Goal: Transaction & Acquisition: Purchase product/service

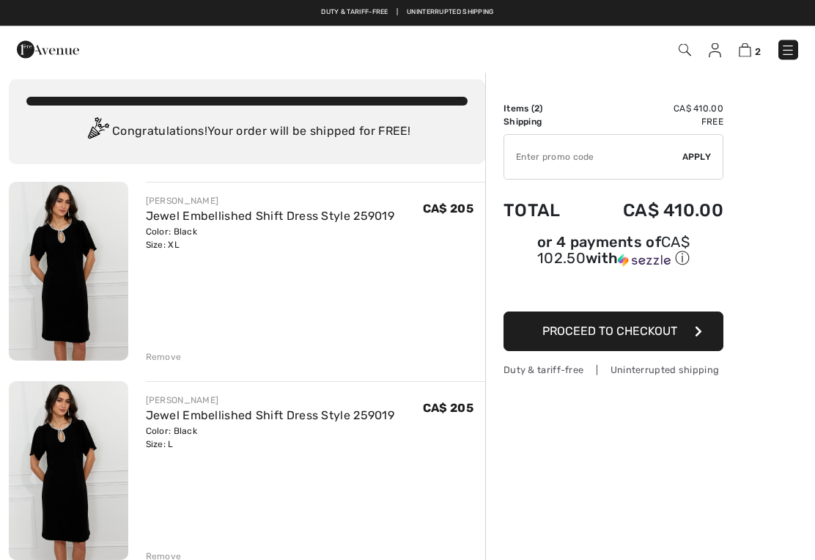
scroll to position [7, 0]
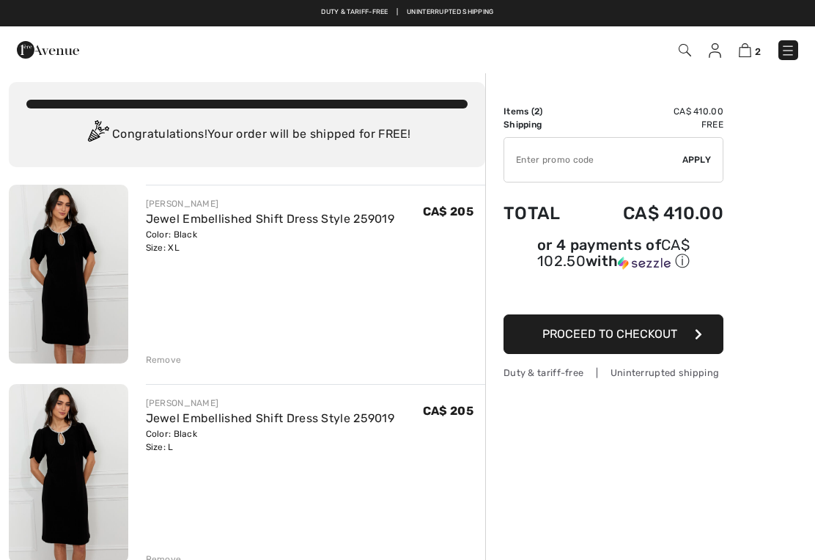
click at [71, 265] on img at bounding box center [68, 274] width 119 height 179
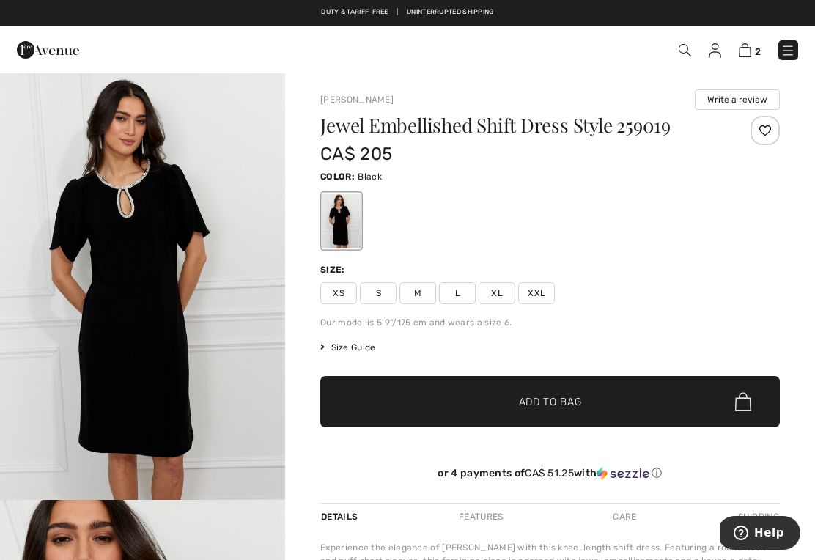
click at [357, 347] on span "Size Guide" at bounding box center [347, 347] width 55 height 13
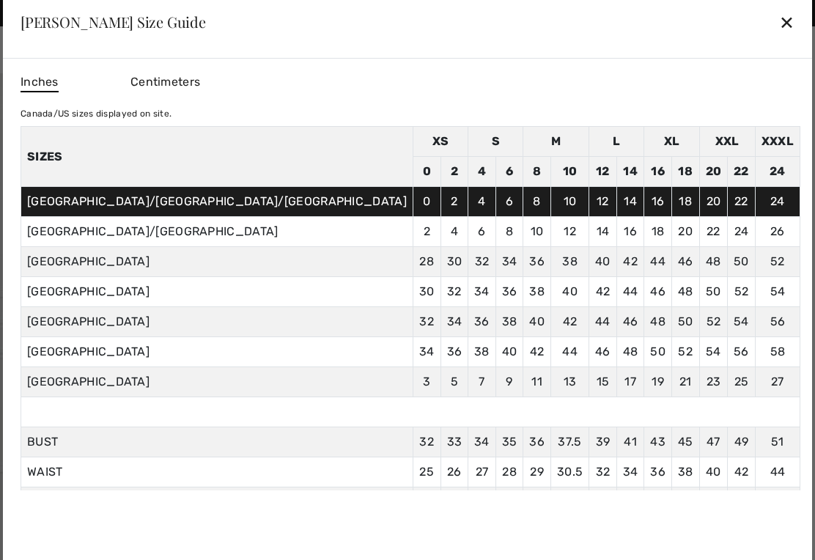
click at [779, 18] on div "✕" at bounding box center [786, 22] width 15 height 31
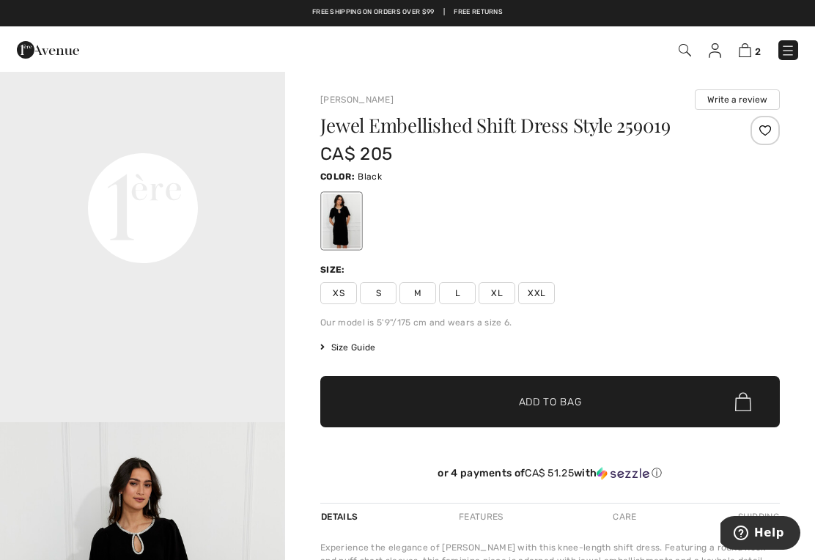
scroll to position [934, 0]
click at [502, 292] on span "XL" at bounding box center [497, 293] width 37 height 22
click at [562, 396] on span "Add to Bag" at bounding box center [550, 401] width 63 height 15
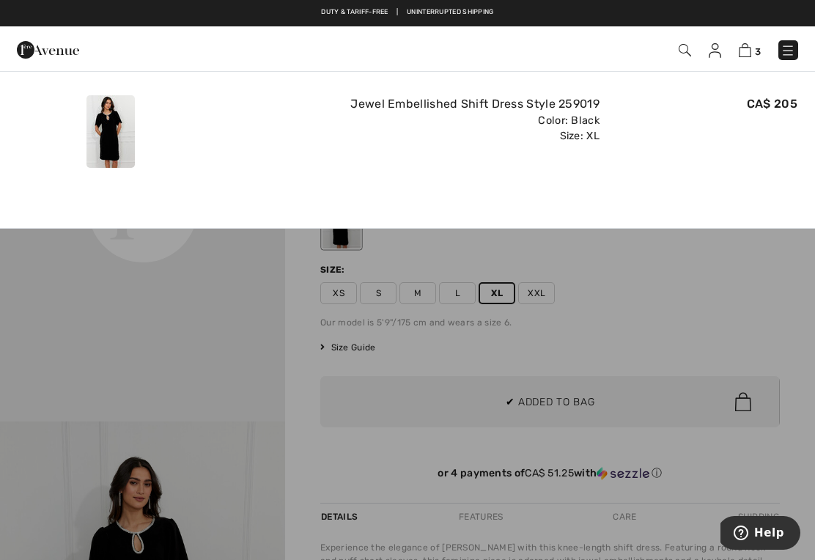
scroll to position [0, 0]
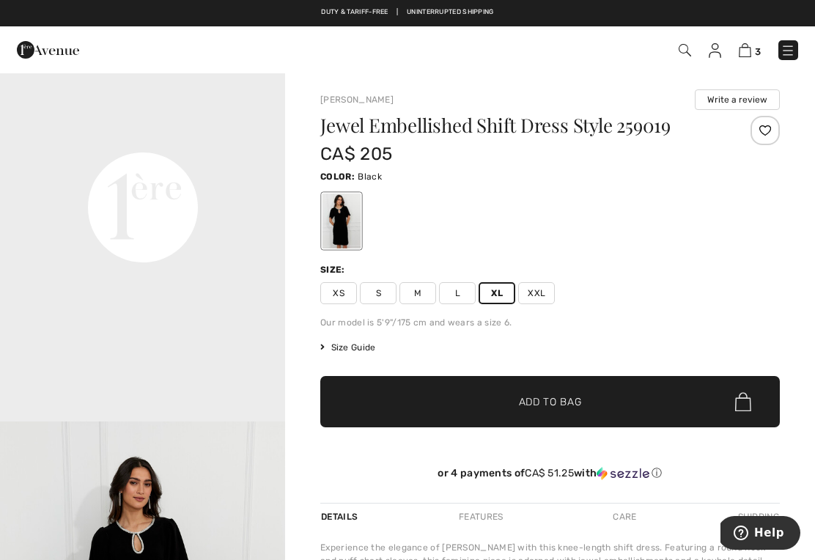
click at [756, 46] on span "3" at bounding box center [758, 51] width 6 height 11
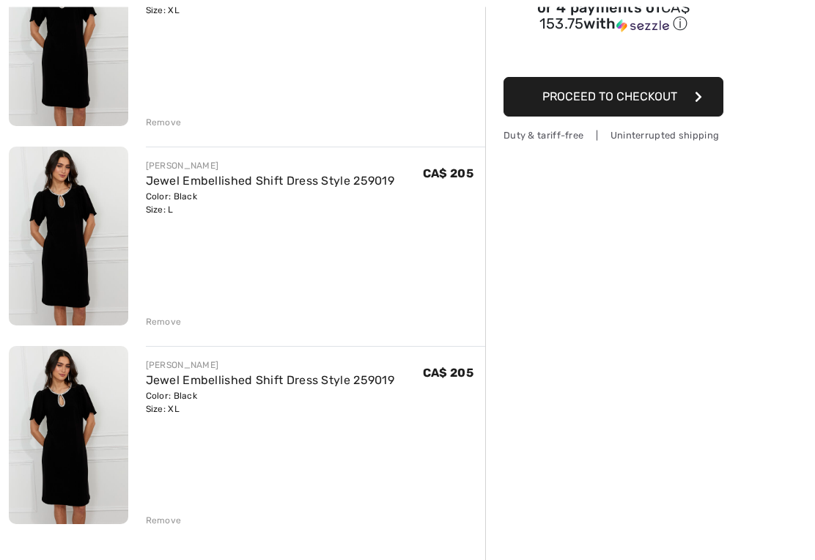
scroll to position [248, 0]
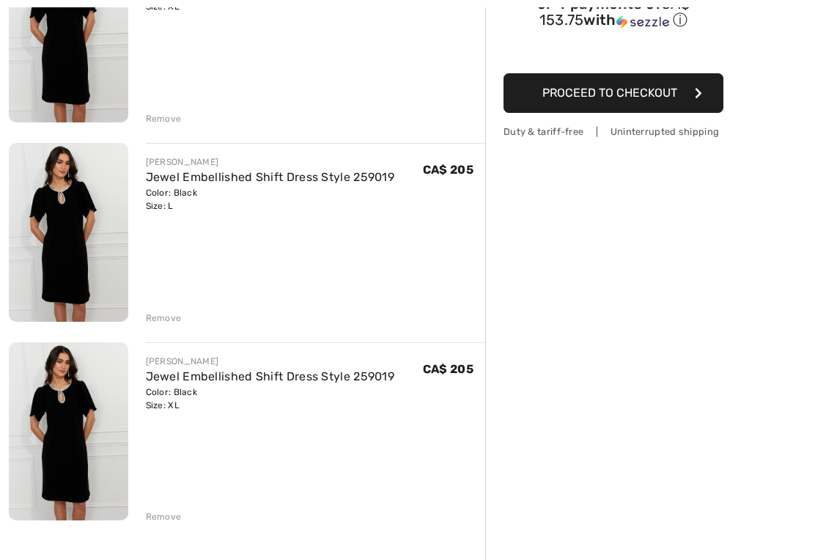
click at [155, 520] on div "Remove" at bounding box center [164, 516] width 36 height 13
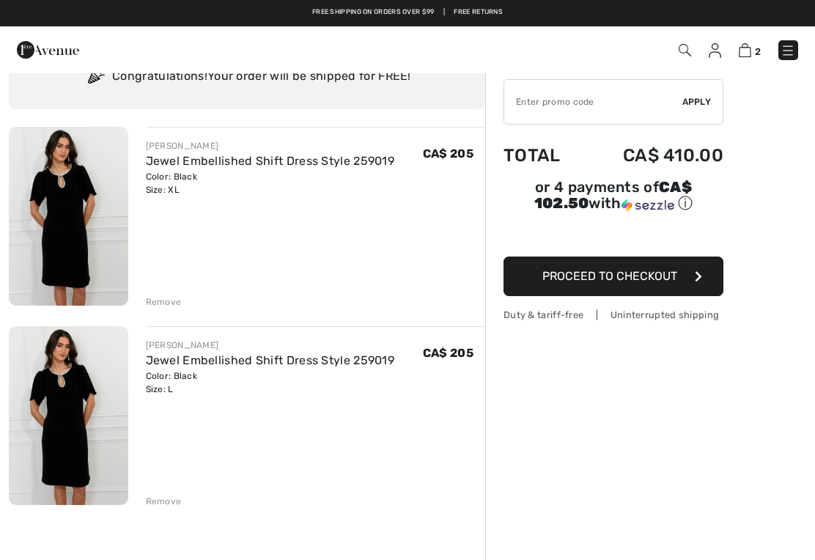
scroll to position [64, 0]
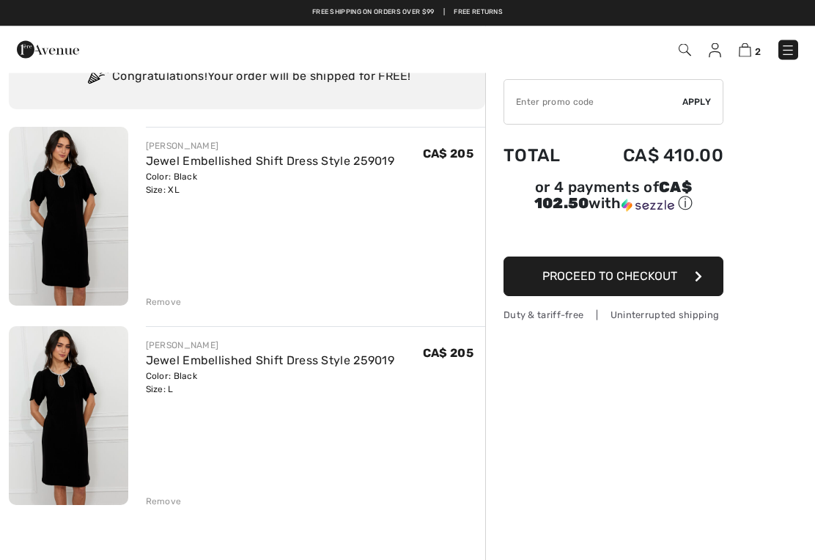
click at [160, 498] on div "Remove" at bounding box center [164, 501] width 36 height 13
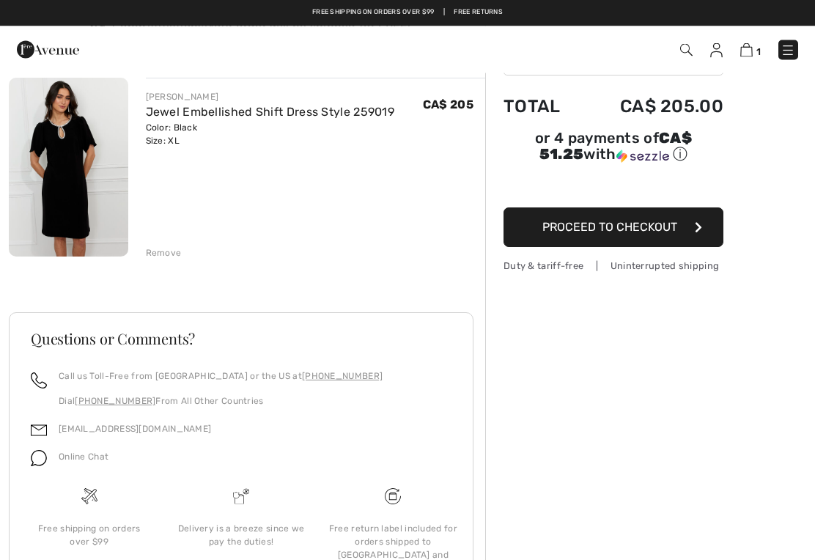
scroll to position [0, 0]
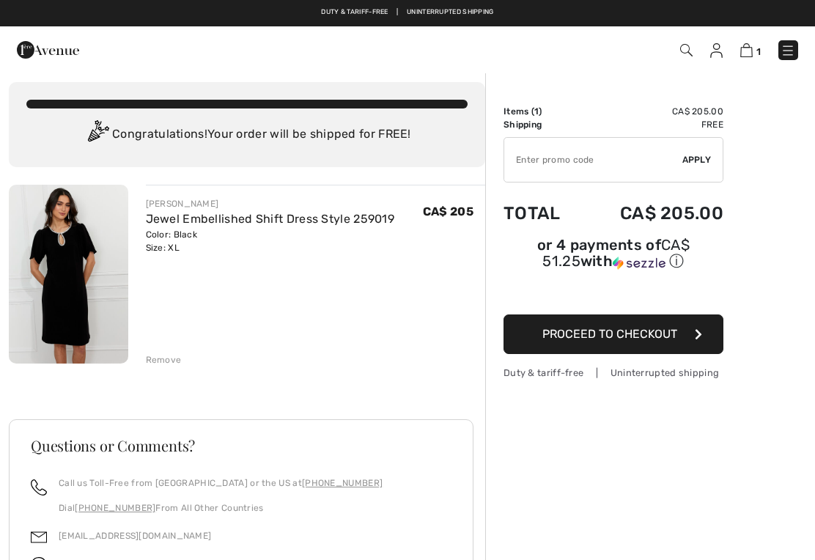
click at [71, 53] on img at bounding box center [48, 49] width 62 height 29
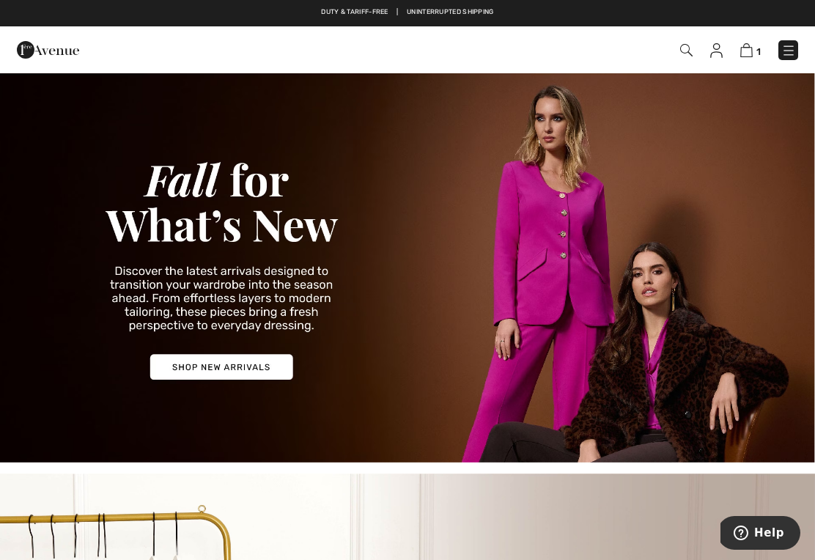
click at [222, 363] on img at bounding box center [407, 267] width 815 height 391
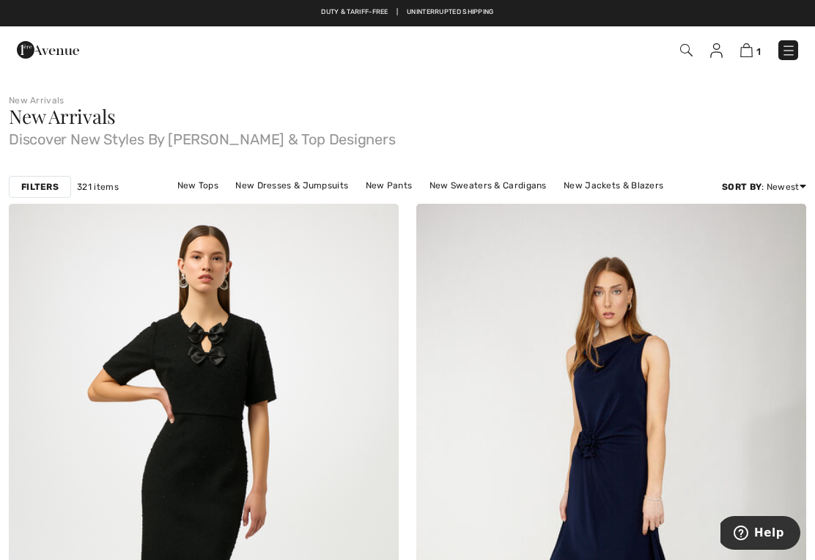
click at [256, 182] on link "New Dresses & Jumpsuits" at bounding box center [292, 185] width 128 height 19
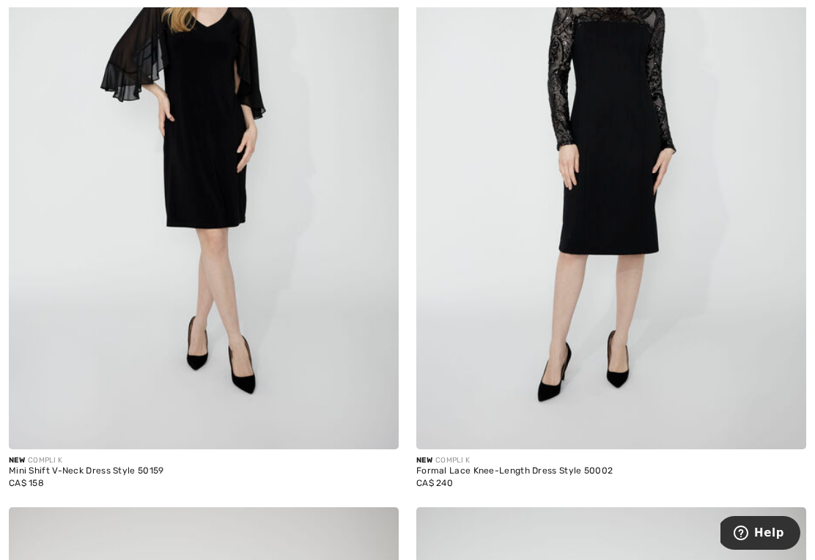
scroll to position [9188, 0]
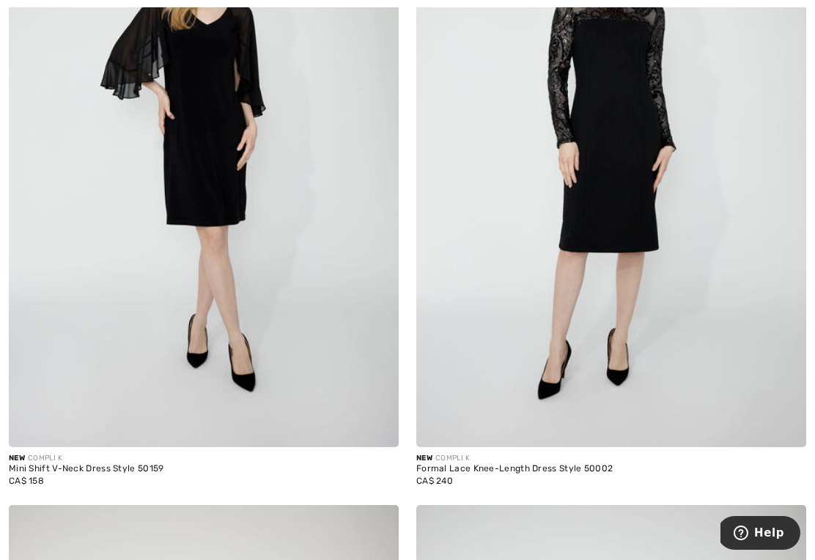
click at [579, 358] on img at bounding box center [611, 154] width 390 height 585
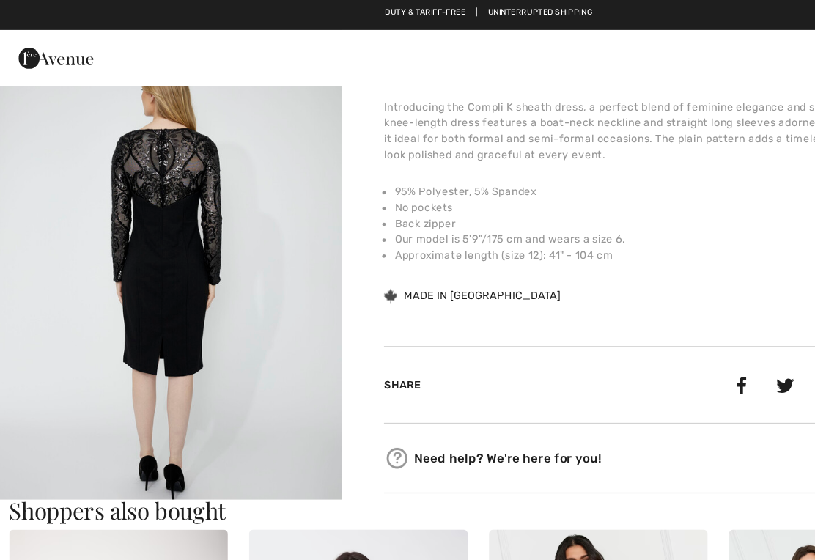
scroll to position [1293, 0]
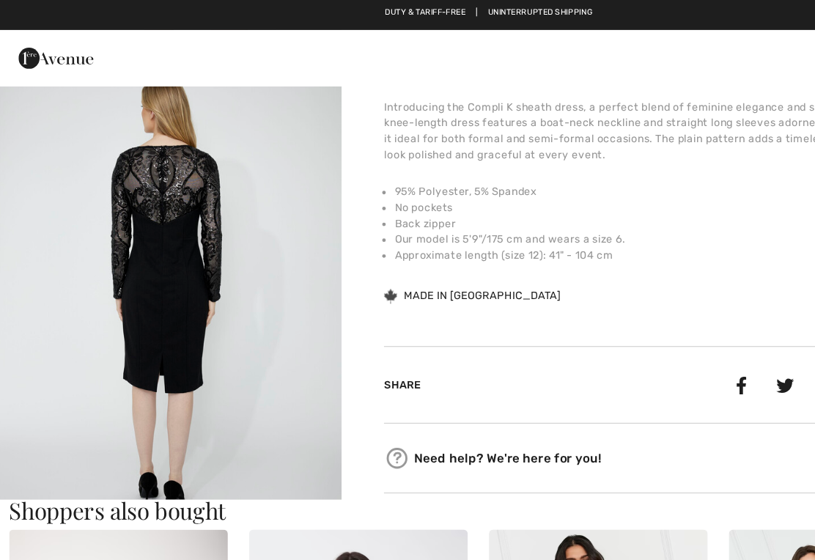
click at [171, 270] on img "4 / 4" at bounding box center [142, 246] width 285 height 428
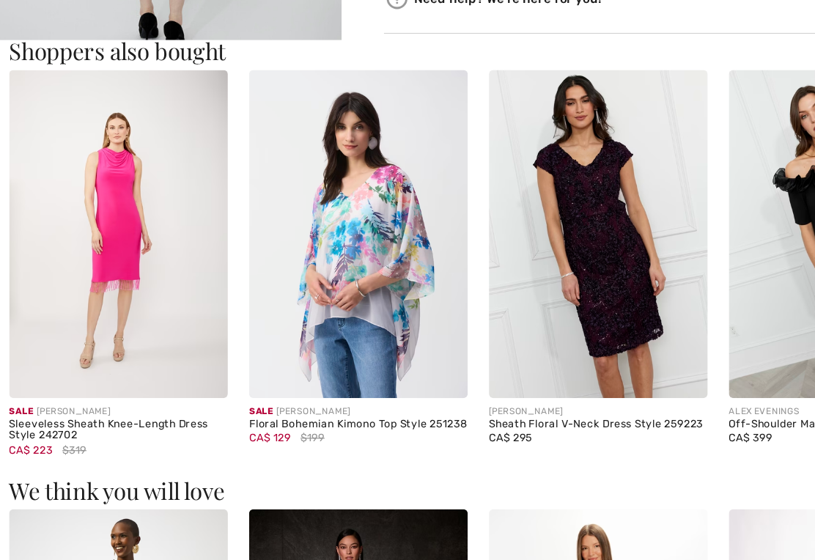
scroll to position [765, 0]
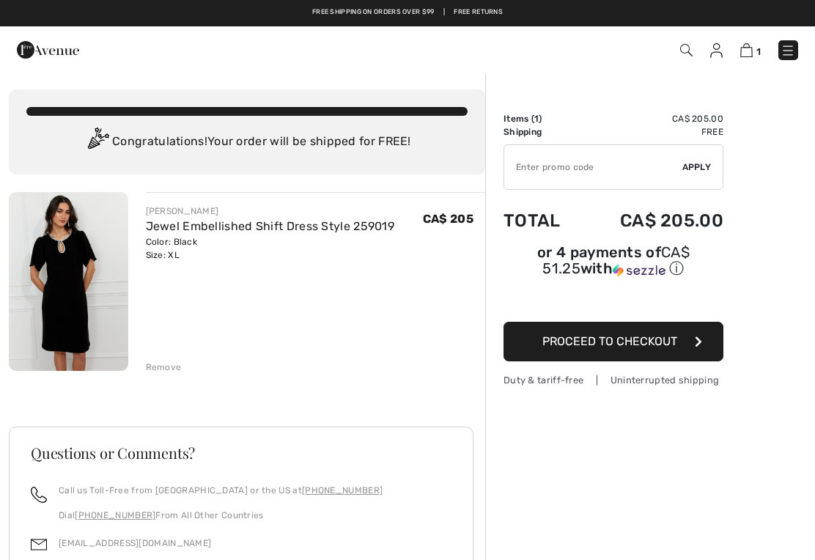
click at [748, 54] on img at bounding box center [746, 50] width 12 height 14
click at [73, 284] on img at bounding box center [68, 281] width 119 height 179
